Goal: Task Accomplishment & Management: Use online tool/utility

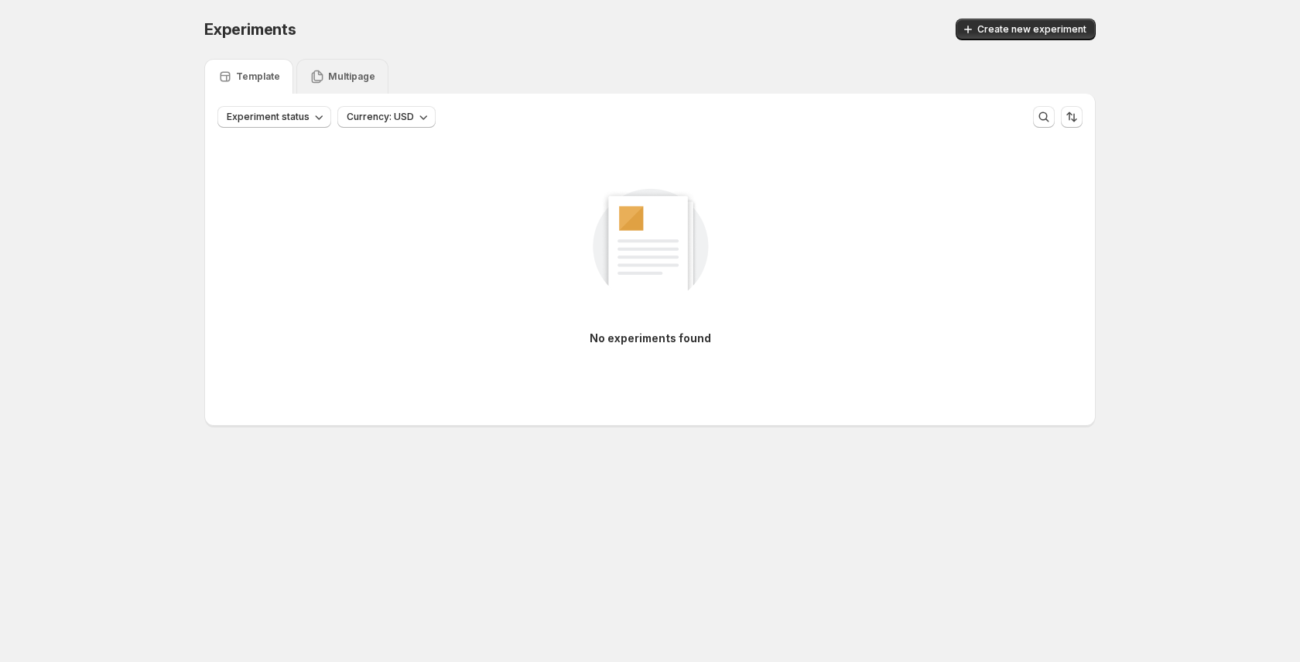
click at [371, 63] on div "Multipage" at bounding box center [342, 76] width 92 height 35
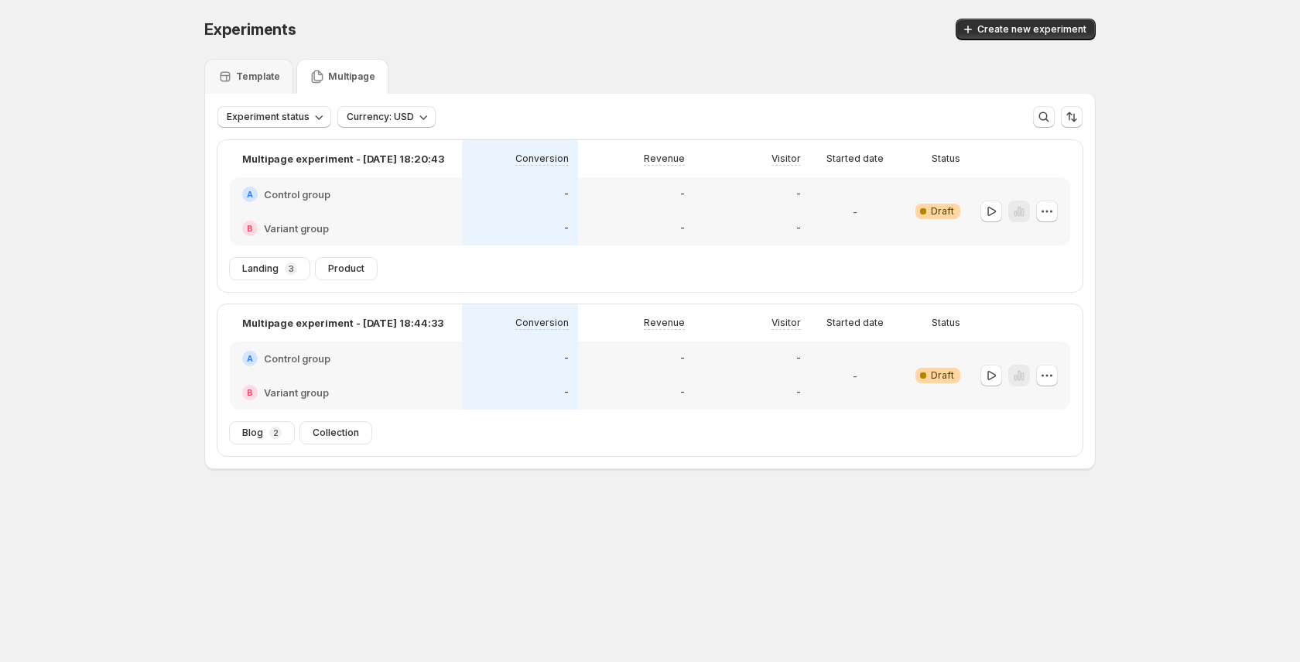
click at [346, 203] on div "A Control group" at bounding box center [346, 194] width 232 height 34
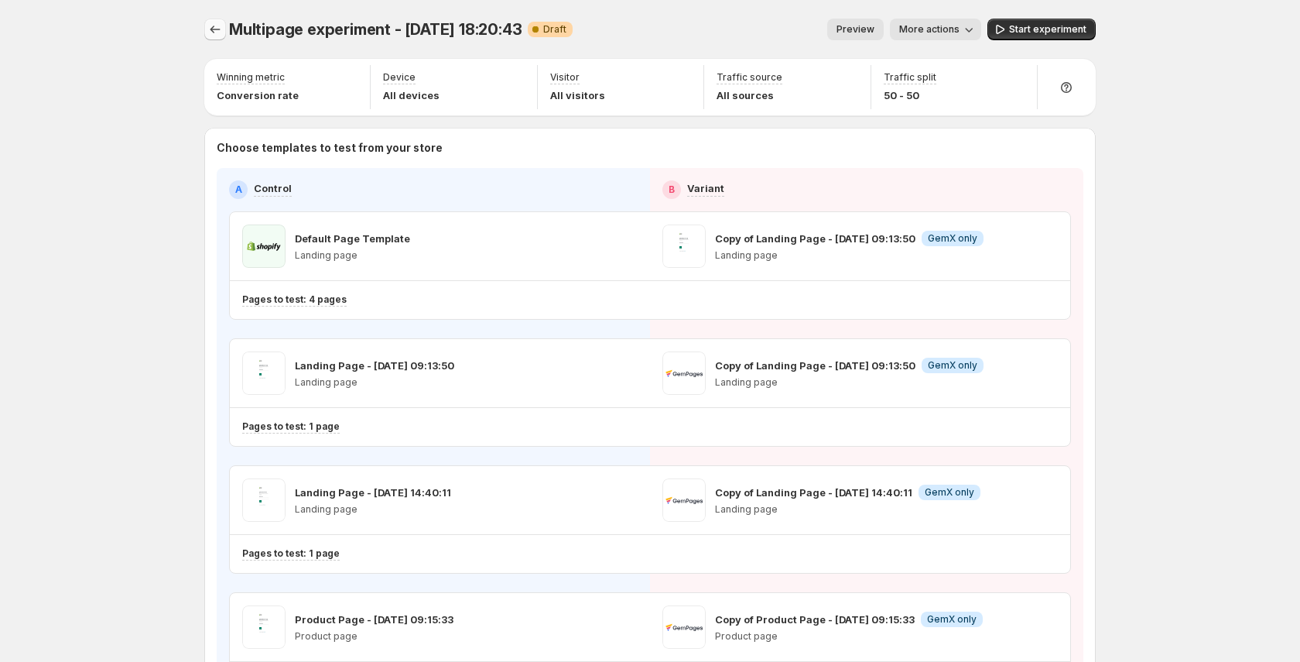
click at [219, 26] on icon "Experiments" at bounding box center [214, 29] width 15 height 15
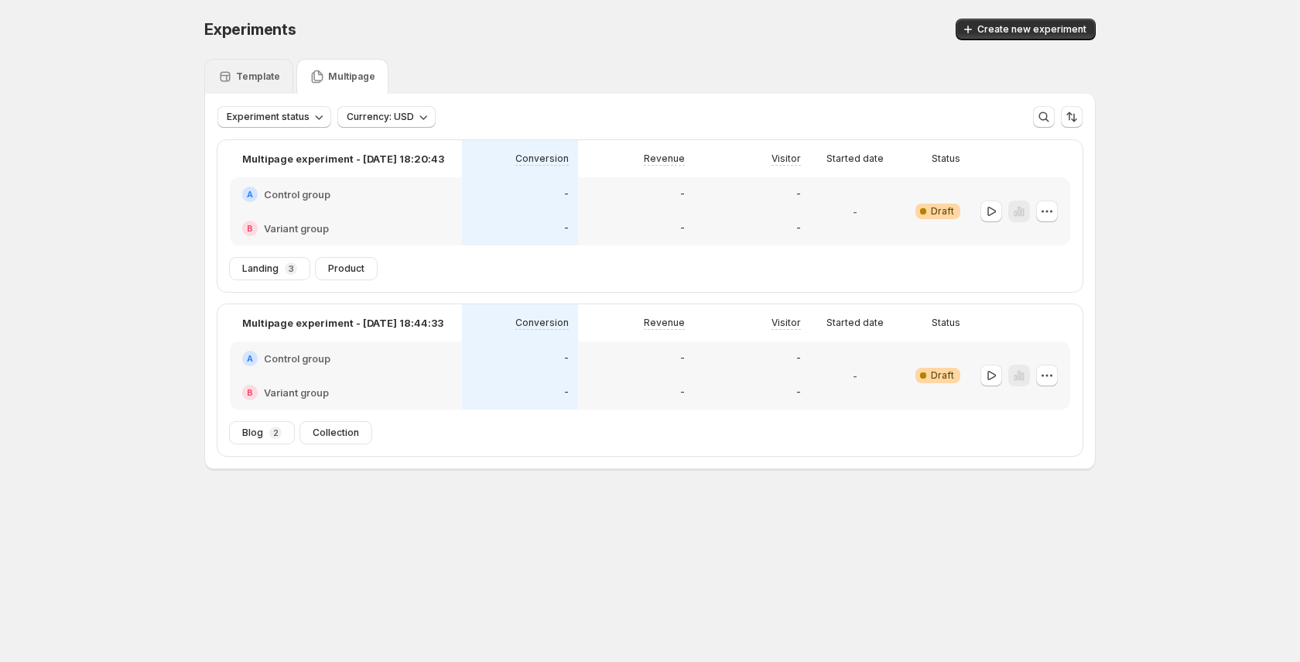
click at [268, 90] on div "Template" at bounding box center [248, 76] width 89 height 35
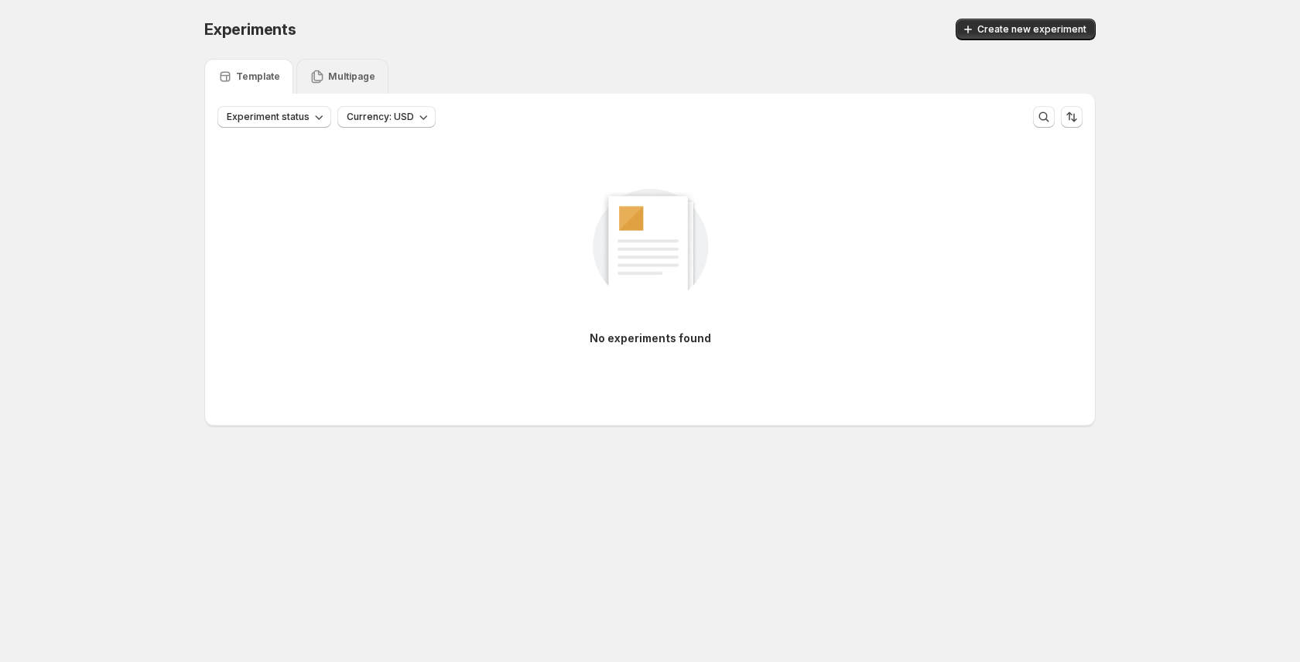
click at [370, 73] on p "Multipage" at bounding box center [351, 76] width 47 height 12
